Goal: Transaction & Acquisition: Purchase product/service

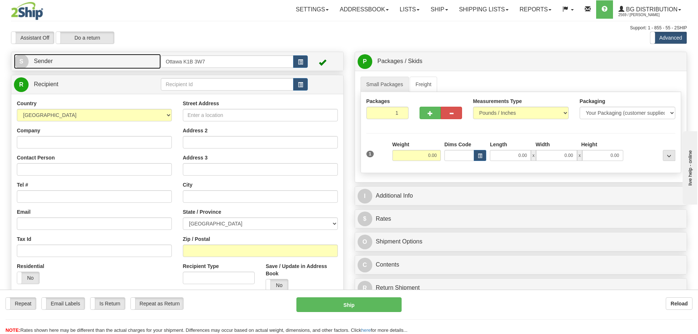
click at [34, 63] on span "Sender" at bounding box center [43, 61] width 19 height 6
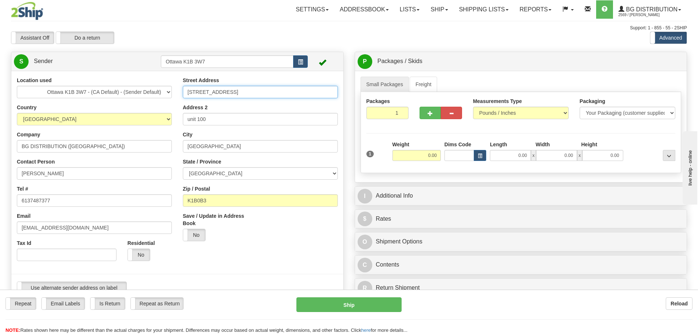
drag, startPoint x: 232, startPoint y: 93, endPoint x: 130, endPoint y: 81, distance: 102.7
click at [130, 81] on div "Location used Montreal Ottawa K1B 3W7 - (CA Default) - (Sender Default) [GEOGRA…" at bounding box center [177, 188] width 332 height 223
click at [156, 22] on div "Toggle navigation Settings Shipping Preferences Fields Preferences New" at bounding box center [349, 325] width 698 height 651
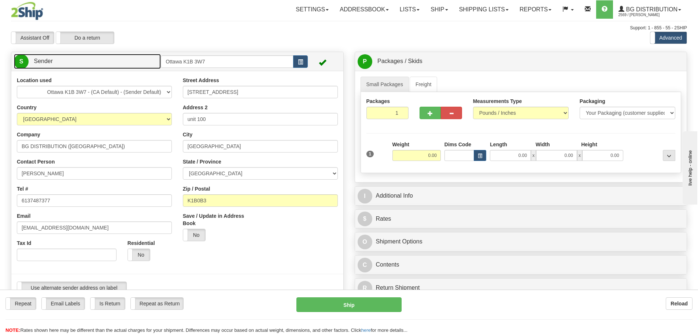
click at [132, 62] on link "S Sender" at bounding box center [87, 61] width 147 height 15
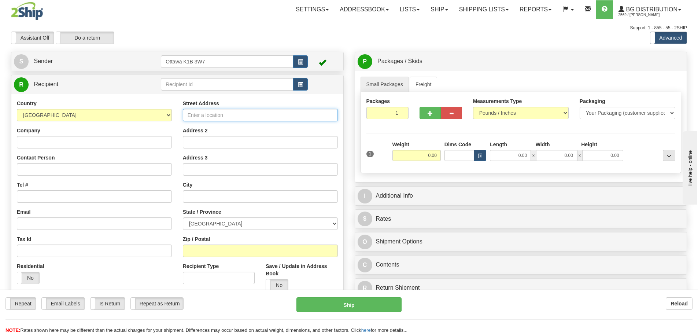
click at [221, 118] on input "Street Address" at bounding box center [260, 115] width 155 height 12
type input "[STREET_ADDRESS][PERSON_NAME]"
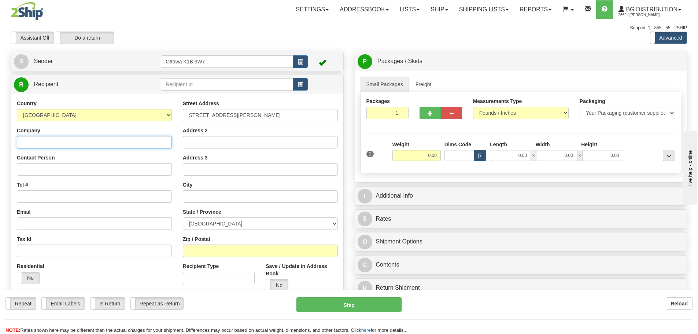
click at [52, 142] on input "Company" at bounding box center [94, 142] width 155 height 12
type input "[PERSON_NAME]"
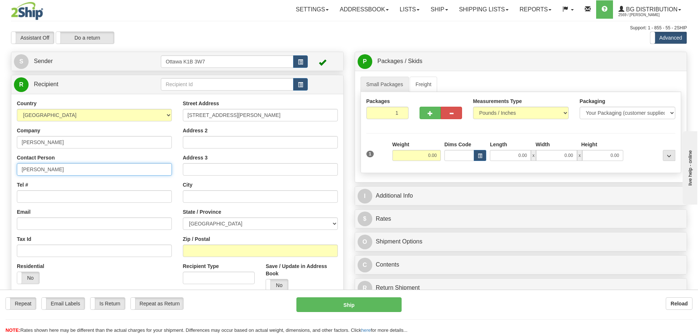
type input "[PERSON_NAME]"
click at [76, 200] on input "Tel #" at bounding box center [94, 196] width 155 height 12
type input "[PHONE_NUMBER]"
click at [229, 197] on input "text" at bounding box center [260, 196] width 155 height 12
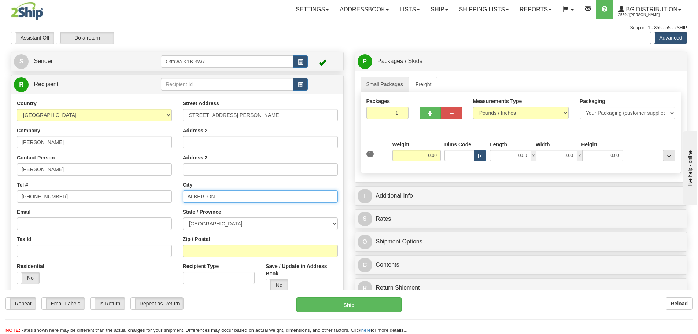
type input "ALBERTON"
click at [235, 221] on select "[GEOGRAPHIC_DATA] [GEOGRAPHIC_DATA] [GEOGRAPHIC_DATA] [GEOGRAPHIC_DATA] [GEOGRA…" at bounding box center [260, 223] width 155 height 12
click at [183, 217] on select "[GEOGRAPHIC_DATA] [GEOGRAPHIC_DATA] [GEOGRAPHIC_DATA] [GEOGRAPHIC_DATA] [GEOGRA…" at bounding box center [260, 223] width 155 height 12
click at [217, 220] on select "[GEOGRAPHIC_DATA] [GEOGRAPHIC_DATA] [GEOGRAPHIC_DATA] [GEOGRAPHIC_DATA] [GEOGRA…" at bounding box center [260, 223] width 155 height 12
select select "PE"
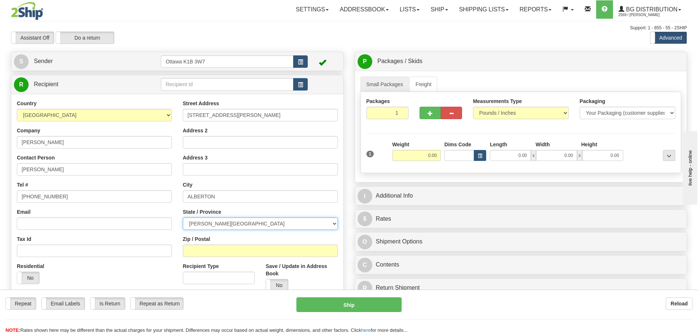
click at [183, 217] on select "[GEOGRAPHIC_DATA] [GEOGRAPHIC_DATA] [GEOGRAPHIC_DATA] [GEOGRAPHIC_DATA] [GEOGRA…" at bounding box center [260, 223] width 155 height 12
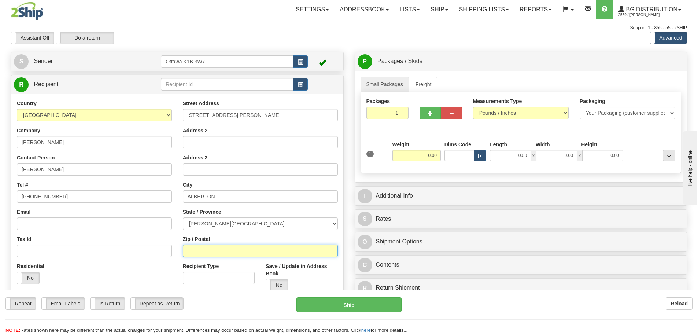
click at [221, 246] on input "Zip / Postal" at bounding box center [260, 251] width 155 height 12
type input "C0B 1B0"
click at [154, 269] on div "Residential Yes No" at bounding box center [94, 276] width 166 height 27
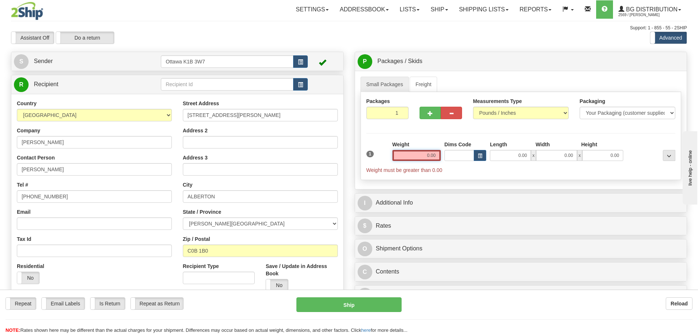
click at [425, 152] on input "0.00" at bounding box center [417, 155] width 48 height 11
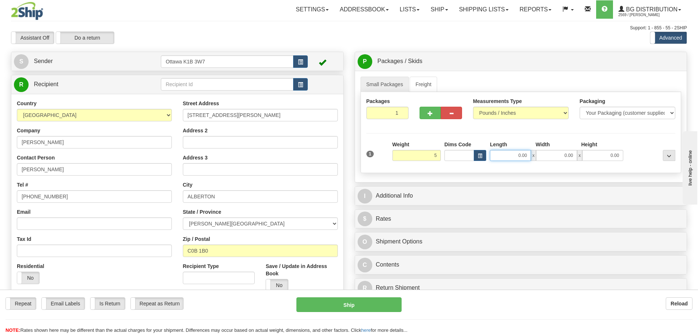
type input "5.00"
click at [515, 158] on input "0.00" at bounding box center [510, 155] width 41 height 11
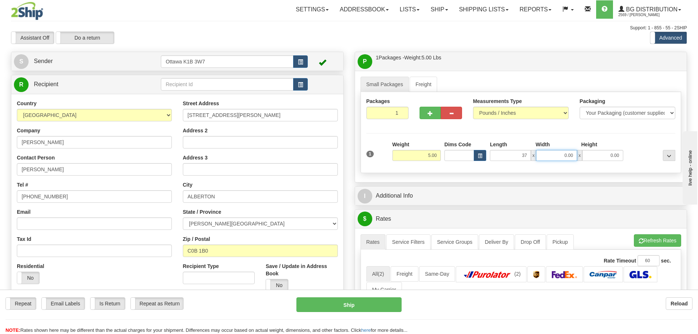
type input "37.00"
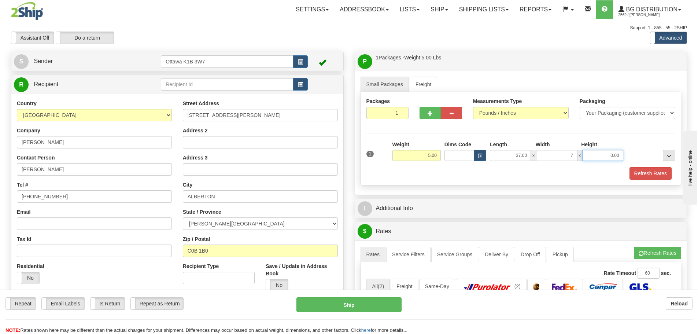
type input "7.00"
type input "4.00"
click at [503, 40] on div "Assistant On Assistant Off Do a return Do a return Previous Next Standard Advan…" at bounding box center [348, 38] width 687 height 12
click at [656, 177] on button "Refresh Rates" at bounding box center [651, 173] width 42 height 12
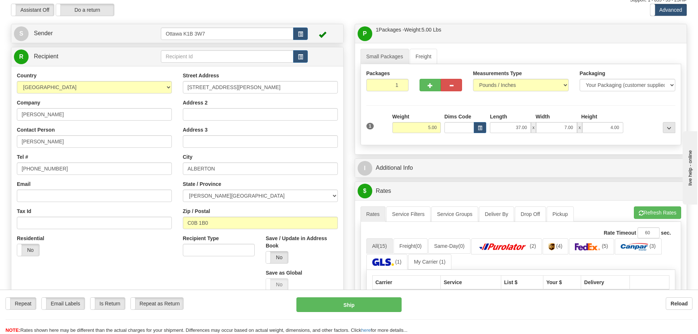
scroll to position [73, 0]
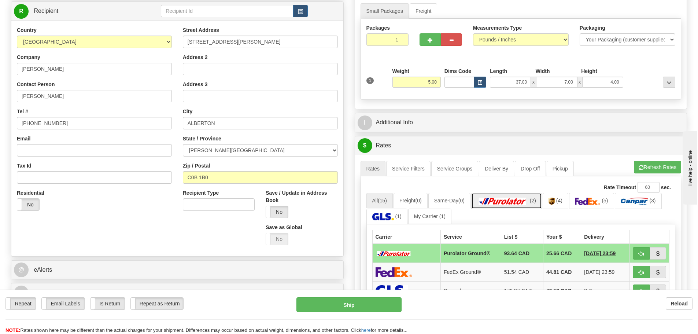
click at [488, 197] on link "(2)" at bounding box center [506, 201] width 71 height 16
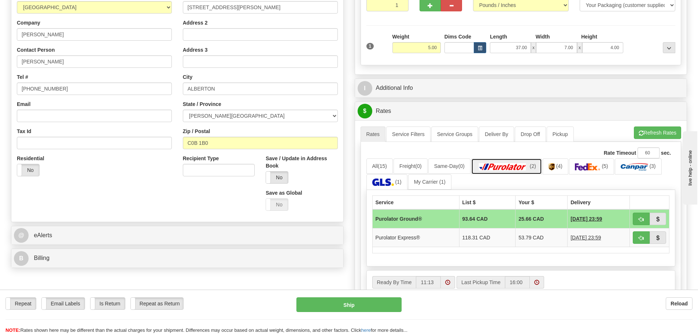
scroll to position [147, 0]
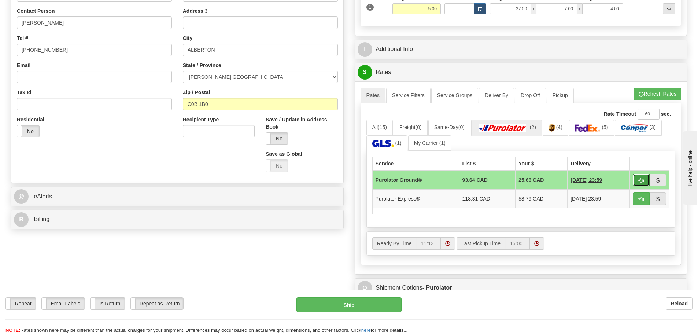
click at [640, 180] on span "button" at bounding box center [641, 180] width 5 height 5
type input "260"
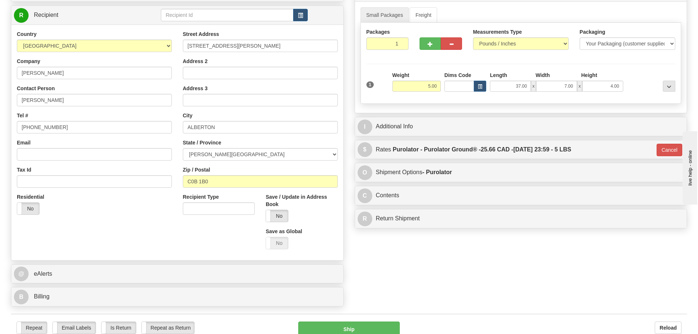
scroll to position [0, 0]
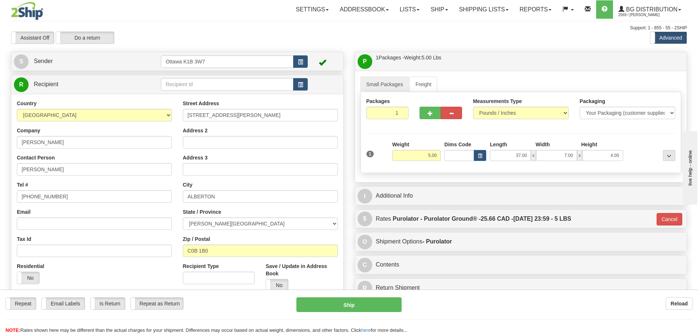
click at [249, 23] on div "Toggle navigation Settings Shipping Preferences Fields Preferences New" at bounding box center [349, 208] width 698 height 417
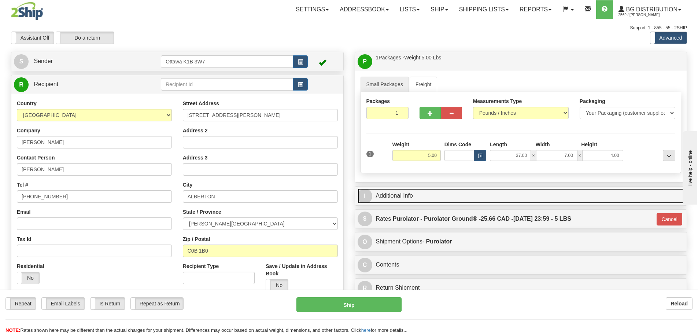
click at [419, 203] on link "I Additional Info" at bounding box center [521, 195] width 327 height 15
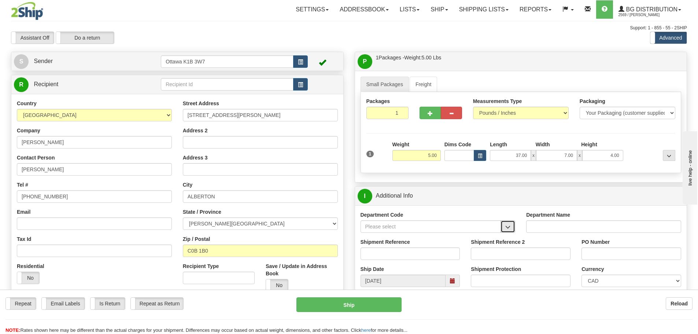
click at [514, 225] on button "button" at bounding box center [508, 226] width 15 height 12
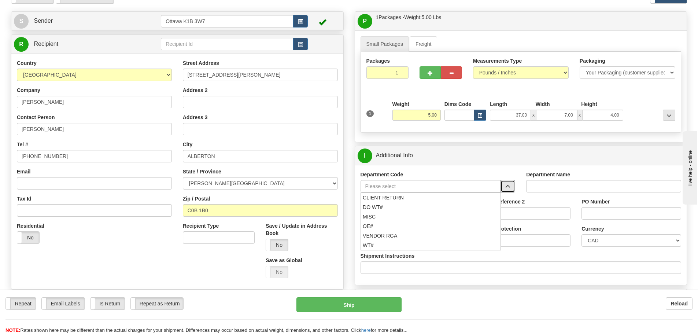
scroll to position [73, 0]
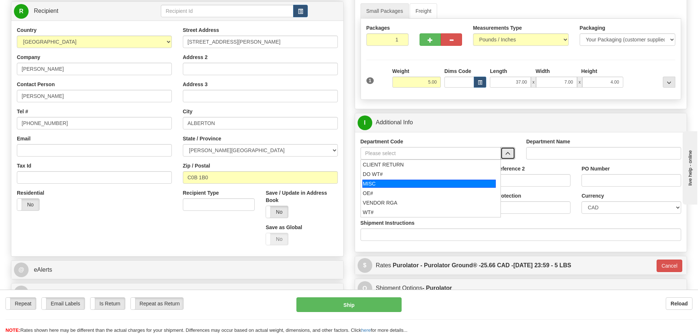
click at [381, 183] on div "MISC" at bounding box center [429, 184] width 133 height 8
type input "MISC"
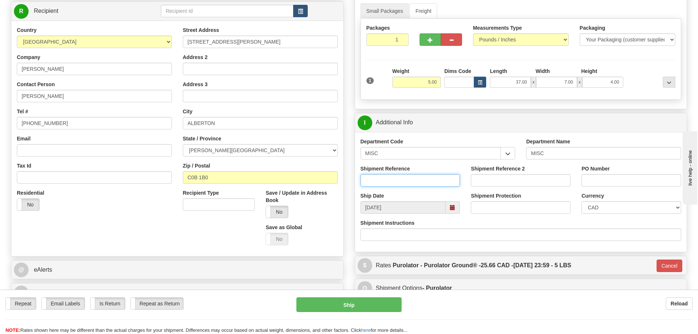
click at [381, 183] on input "Shipment Reference" at bounding box center [411, 180] width 100 height 12
type input "[PERSON_NAME]"
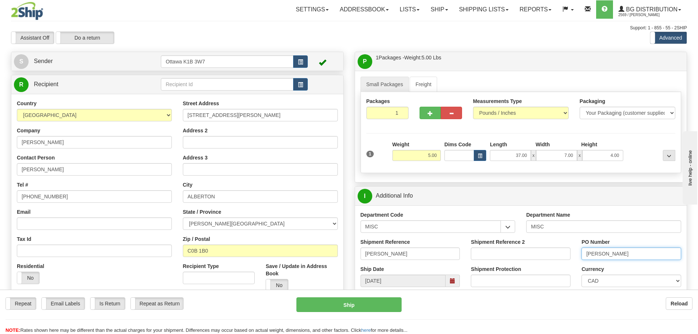
type input "[PERSON_NAME]"
click at [321, 37] on div "Assistant On Assistant Off Do a return Do a return Previous Next Standard Advan…" at bounding box center [348, 38] width 687 height 12
click at [351, 307] on button "Ship" at bounding box center [349, 304] width 105 height 15
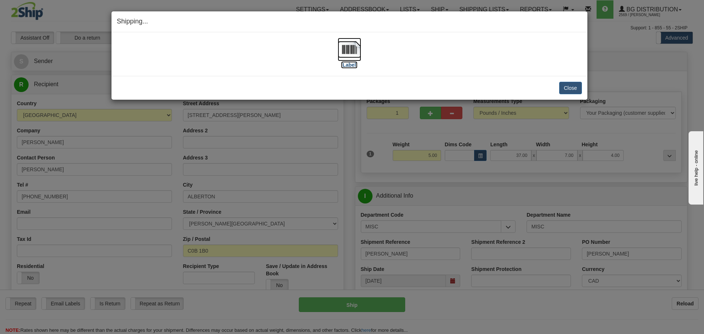
click at [338, 49] on img at bounding box center [349, 49] width 23 height 23
